Goal: Navigation & Orientation: Find specific page/section

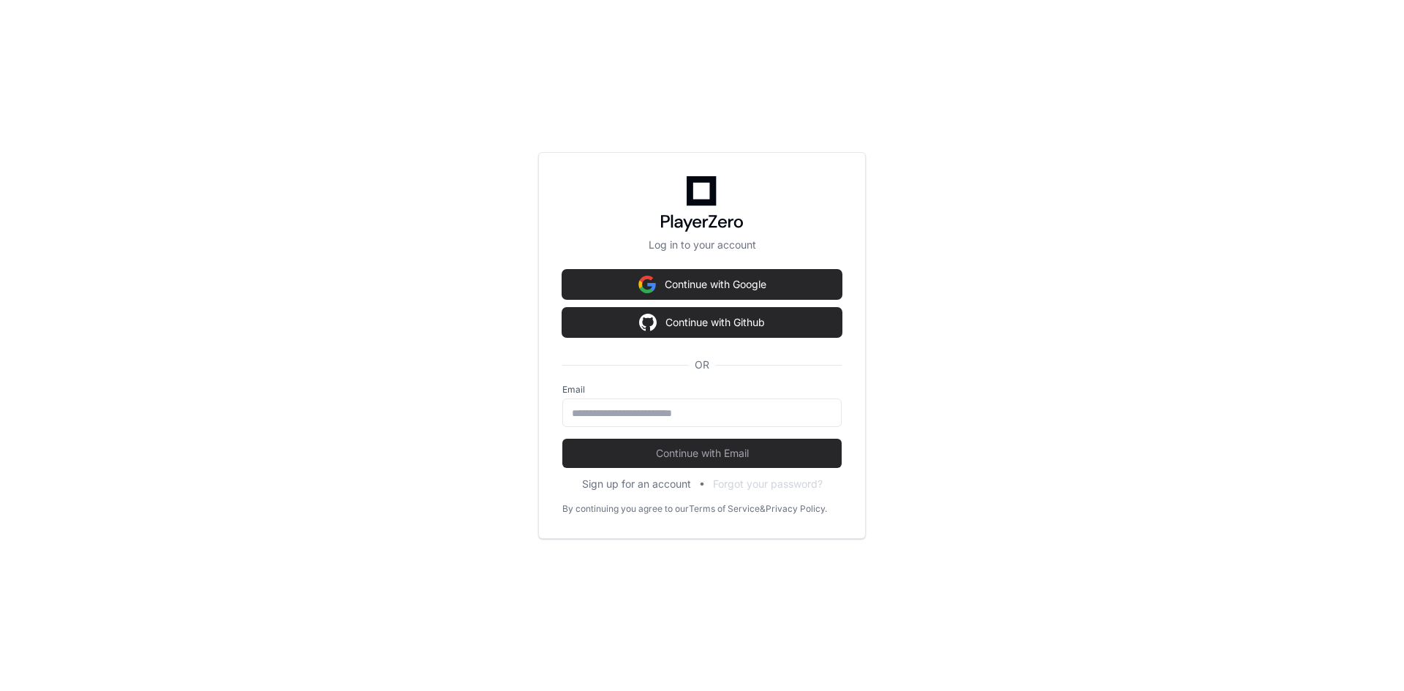
click at [1365, 97] on div "Log in to your account Continue with Google Continue with Github OR Email Conti…" at bounding box center [702, 345] width 1404 height 691
click at [730, 418] on input "email" at bounding box center [702, 413] width 260 height 15
type input "**********"
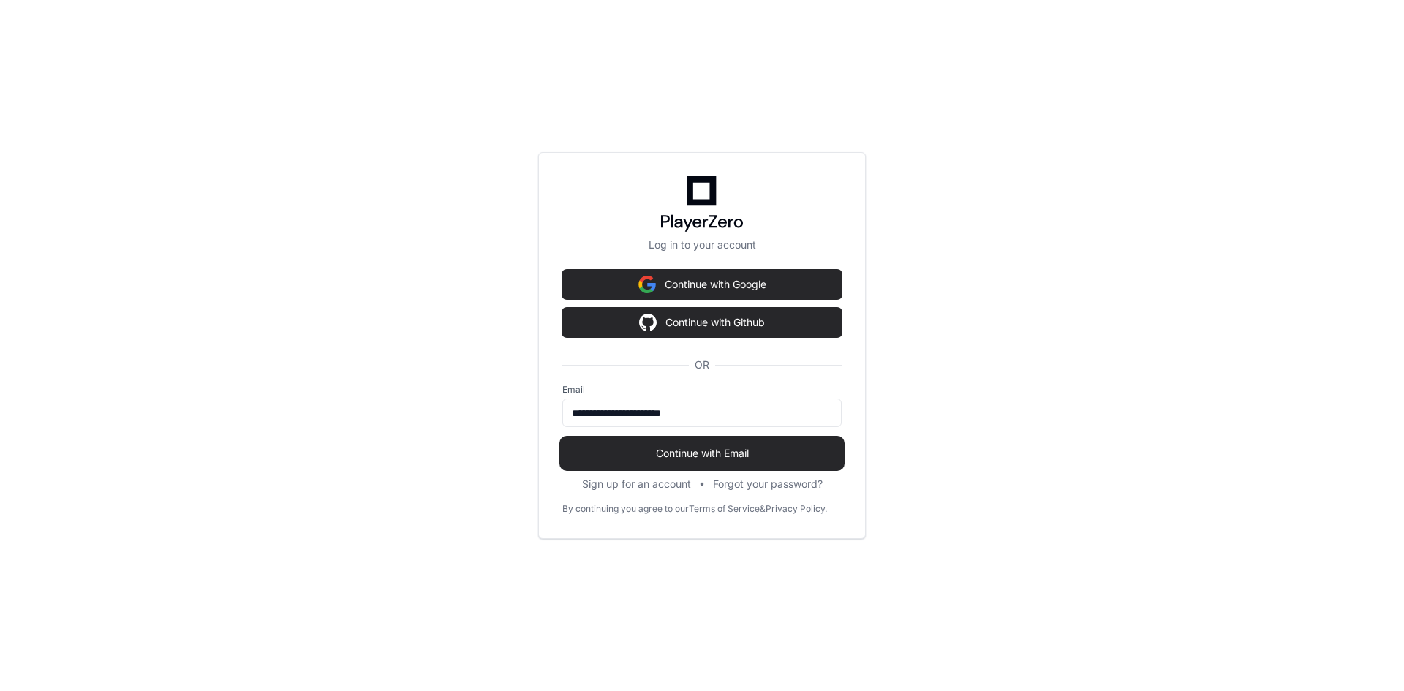
click at [720, 449] on span "Continue with Email" at bounding box center [701, 453] width 279 height 15
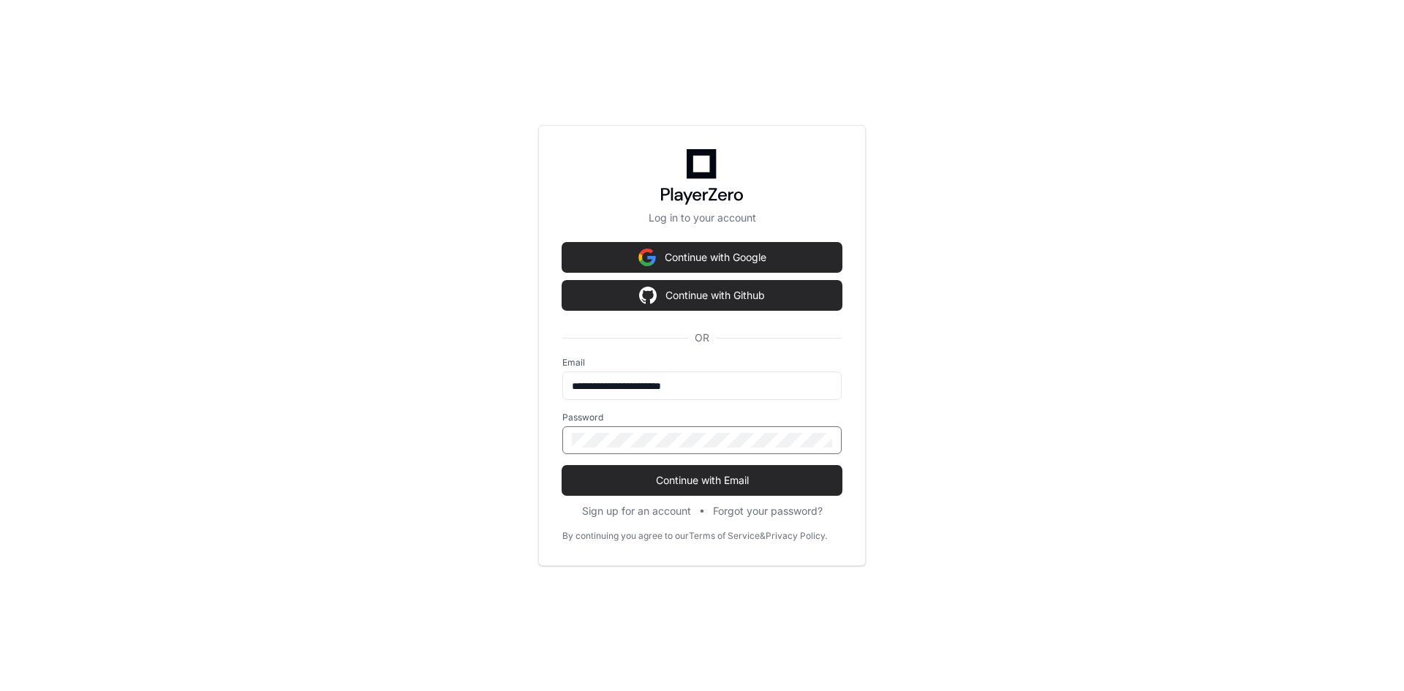
click at [562, 466] on button "Continue with Email" at bounding box center [701, 480] width 279 height 29
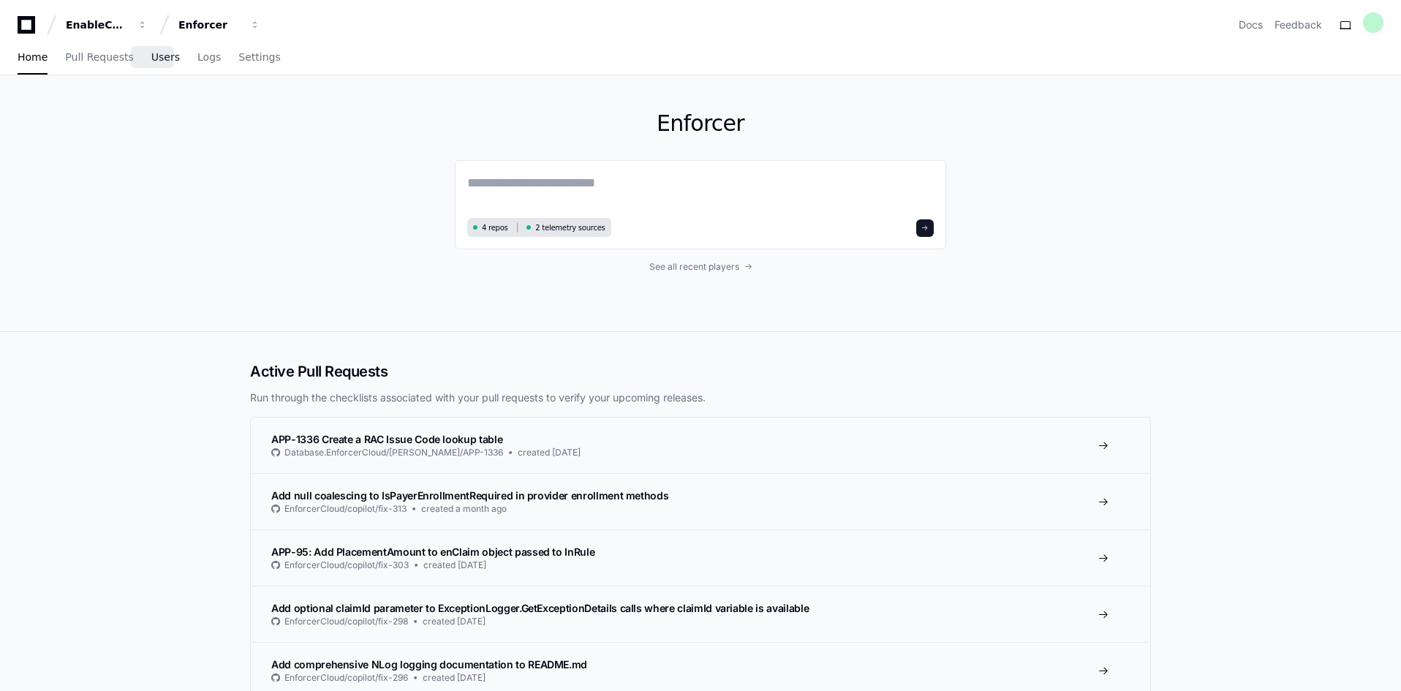
click at [154, 61] on span "Users" at bounding box center [165, 57] width 29 height 9
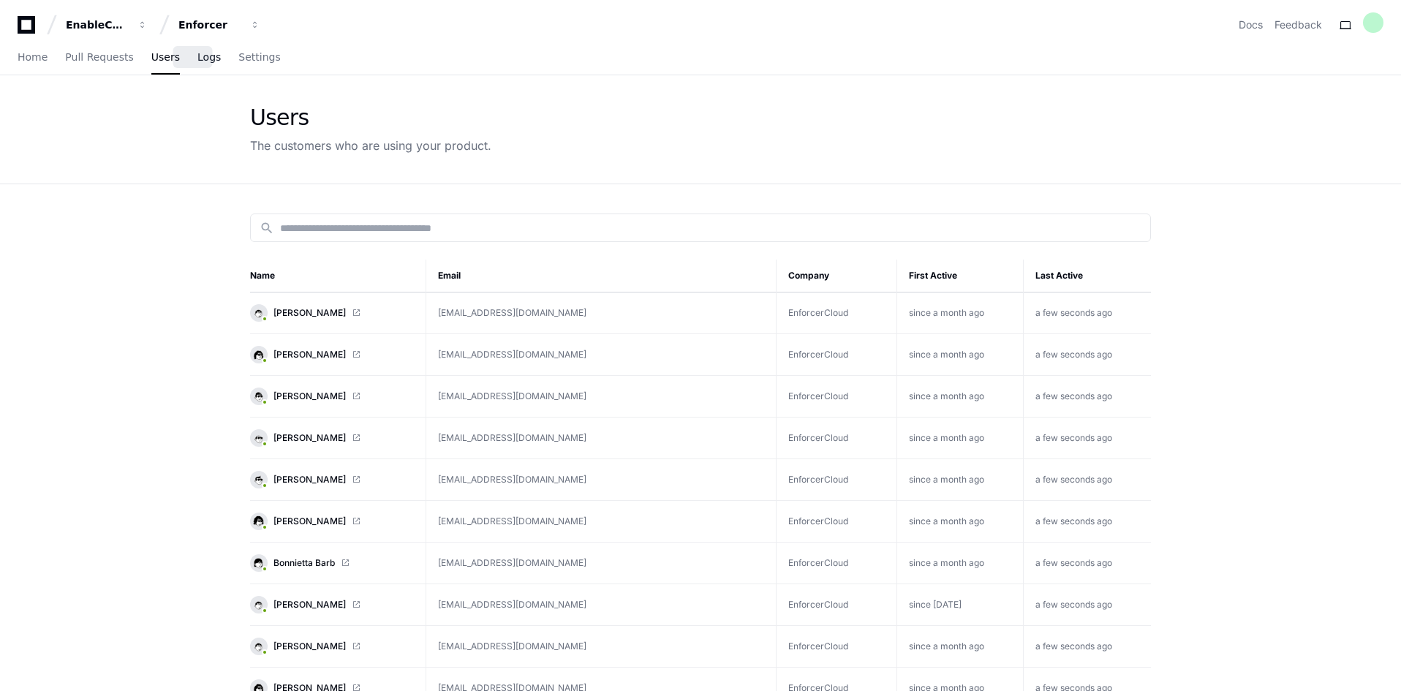
click at [197, 60] on span "Logs" at bounding box center [208, 57] width 23 height 9
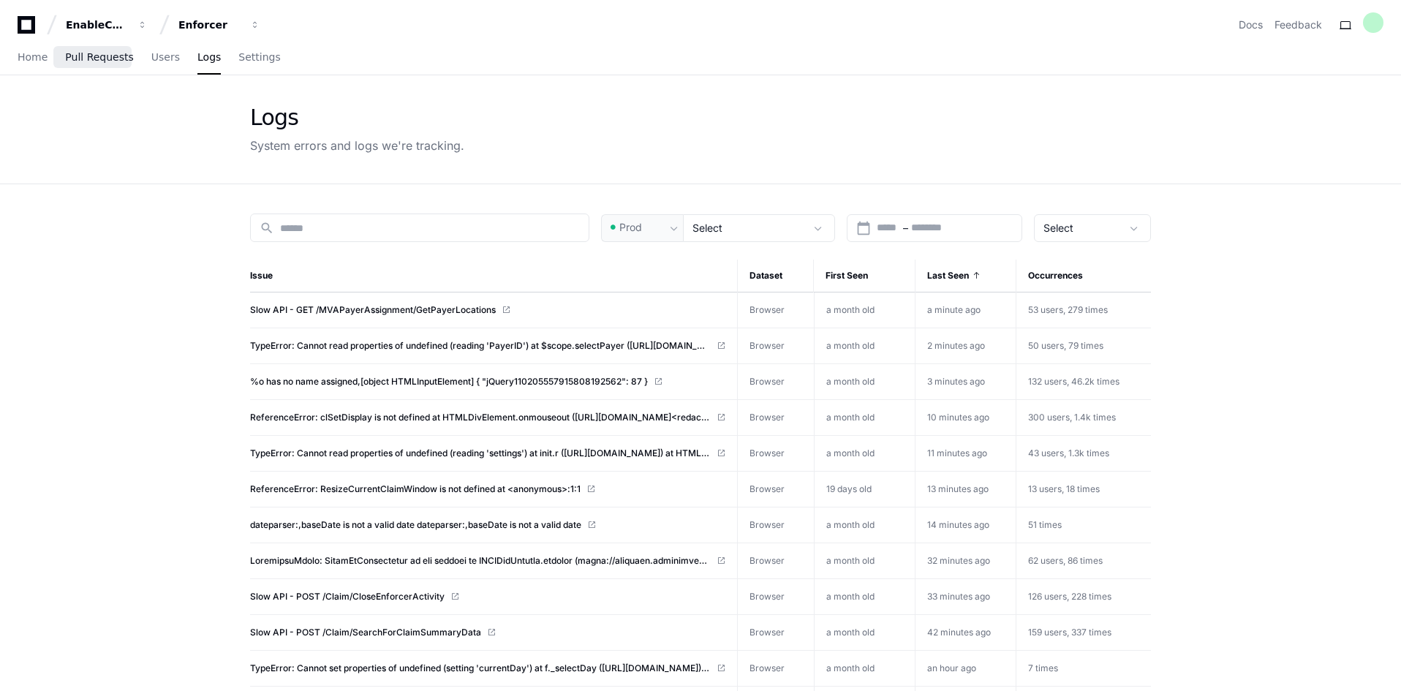
click at [102, 58] on span "Pull Requests" at bounding box center [99, 57] width 68 height 9
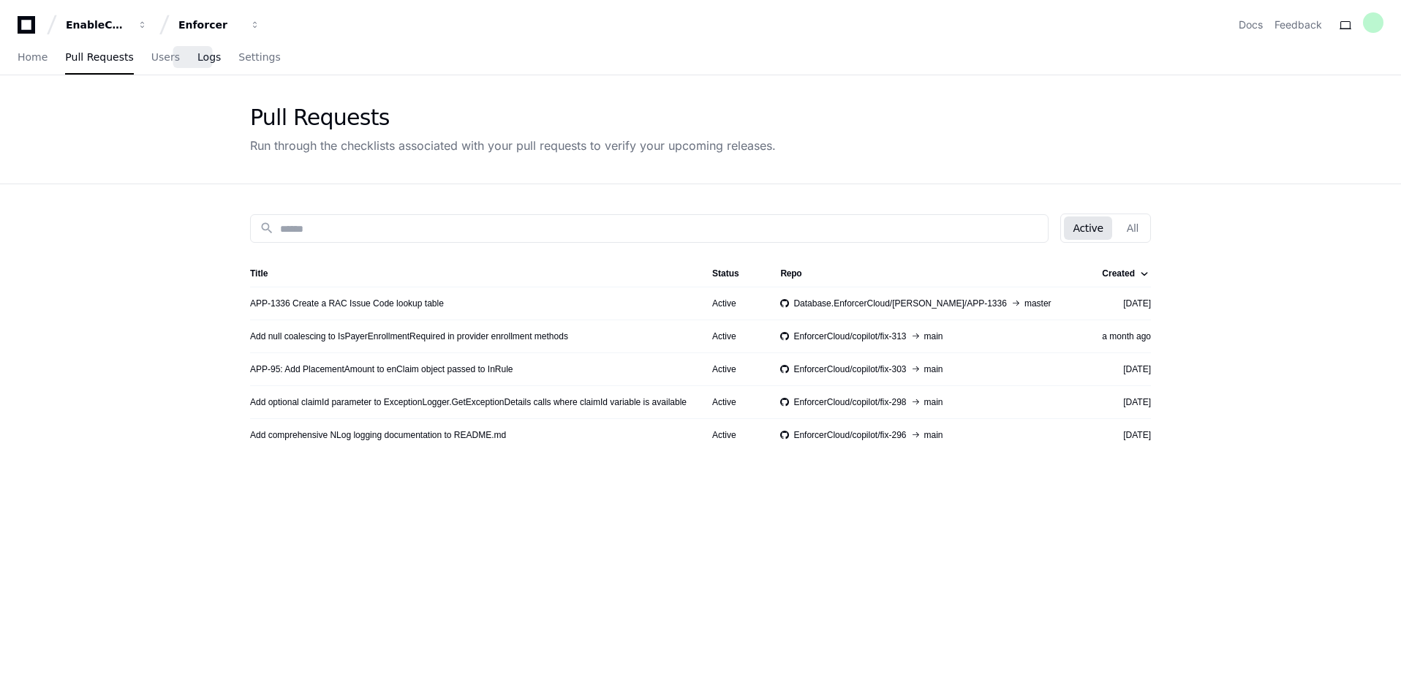
click at [197, 57] on span "Logs" at bounding box center [208, 57] width 23 height 9
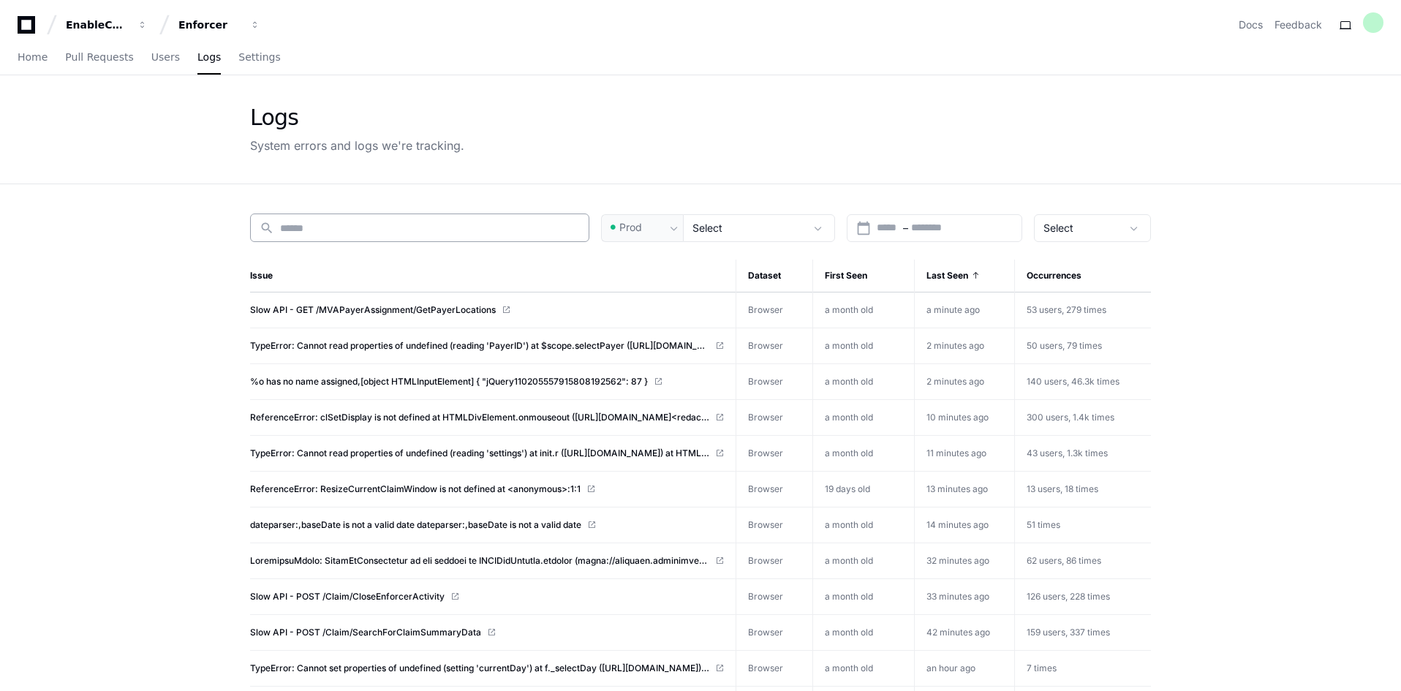
click at [324, 226] on input at bounding box center [430, 228] width 300 height 15
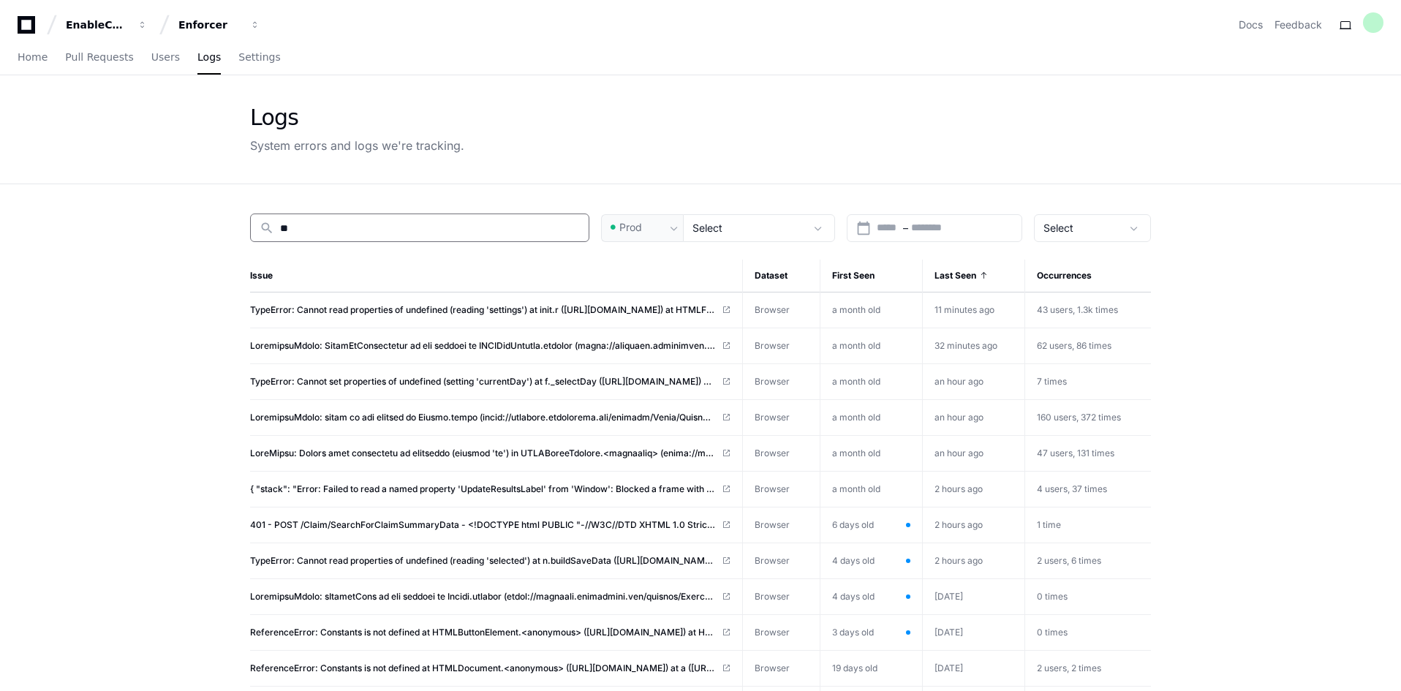
type input "**"
